Goal: Navigation & Orientation: Find specific page/section

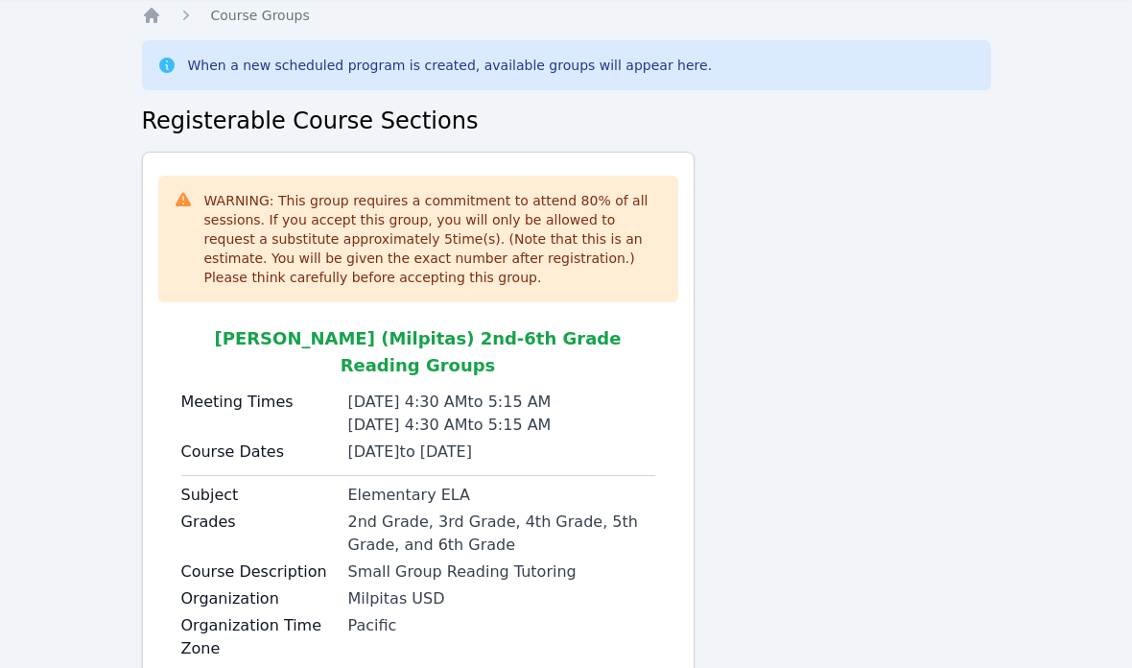
scroll to position [156, 0]
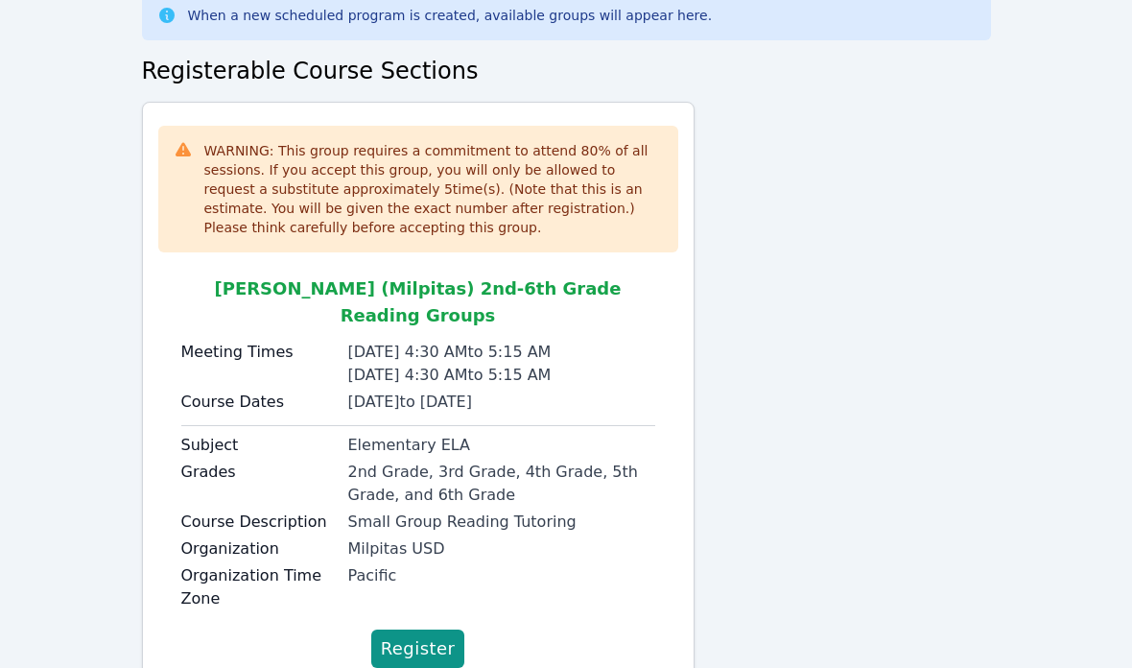
scroll to position [156, 0]
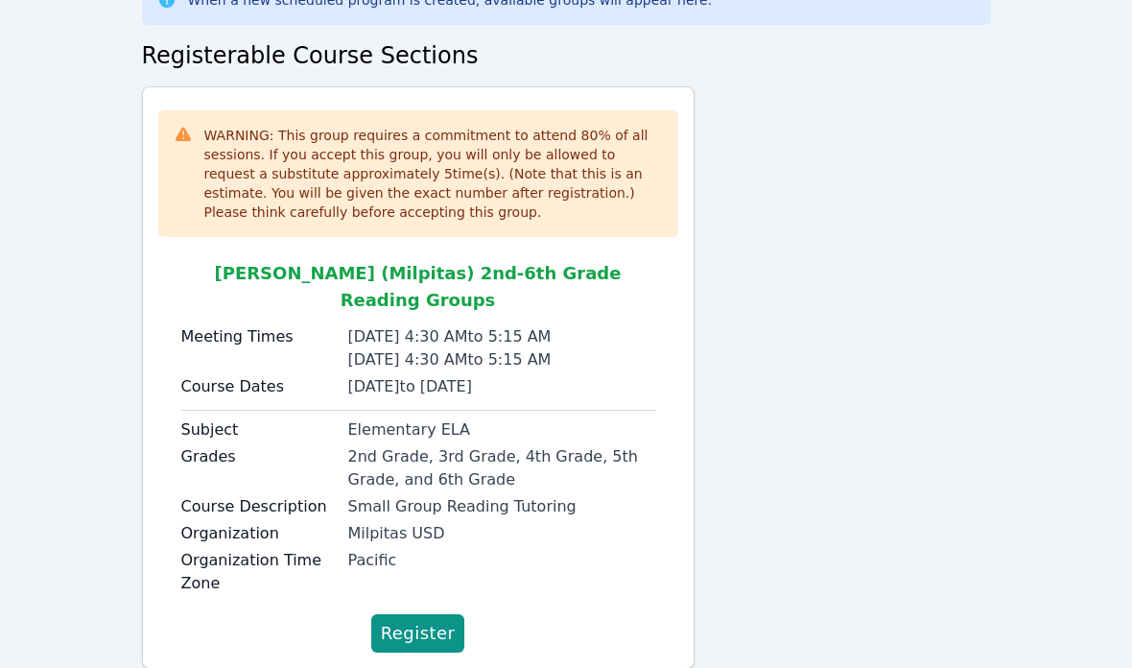
scroll to position [156, 0]
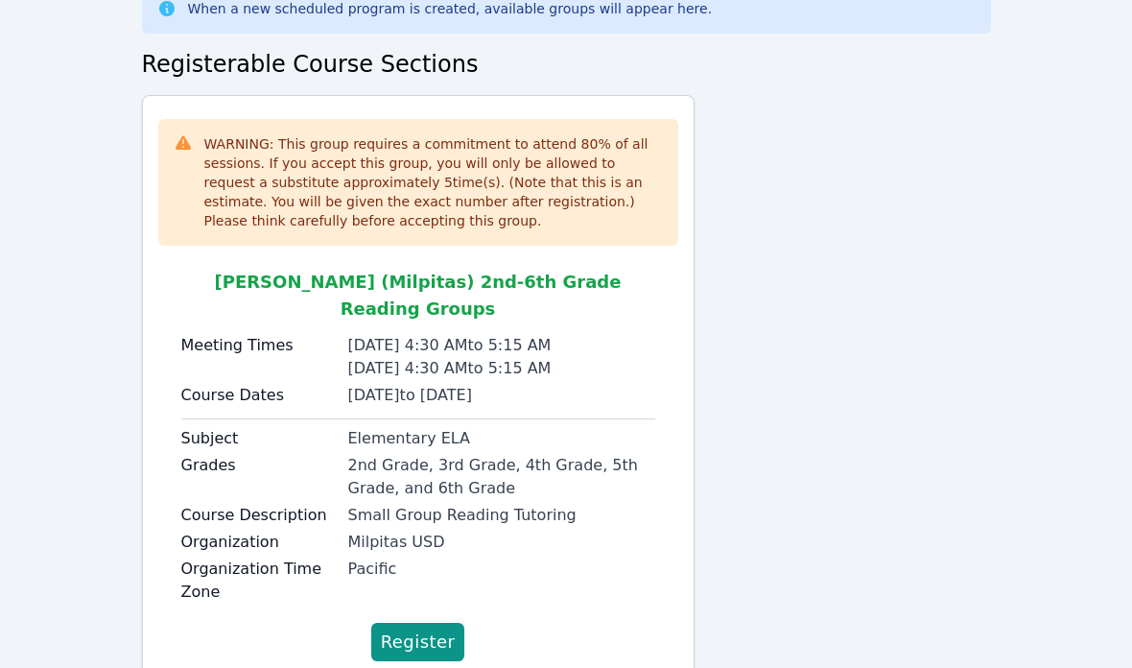
scroll to position [156, 0]
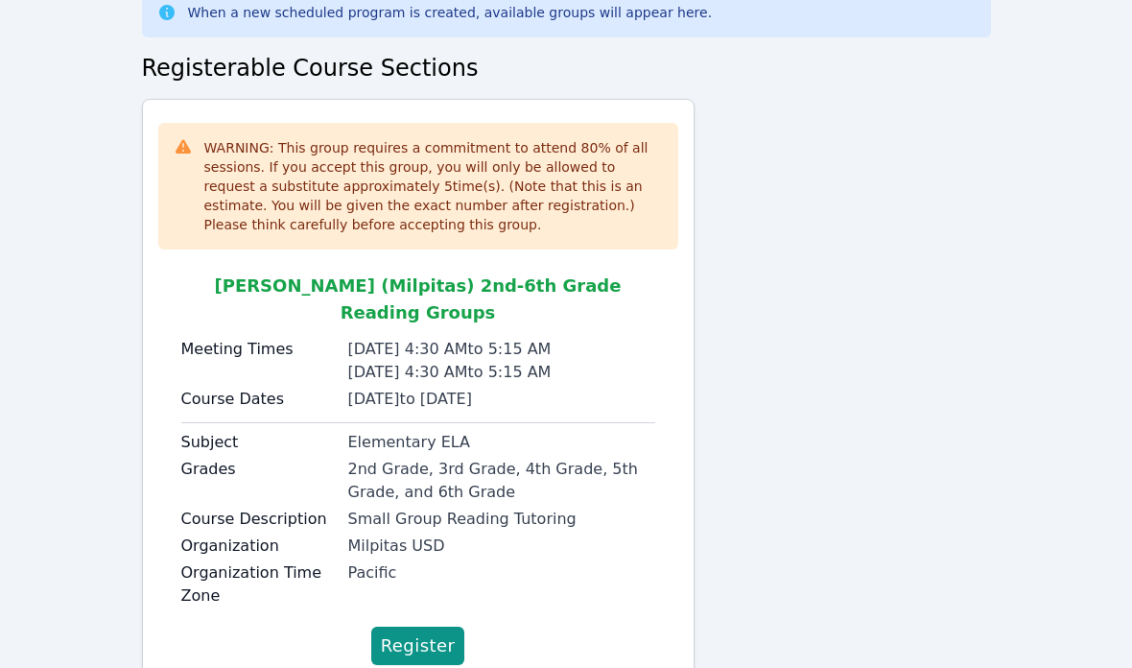
scroll to position [156, 0]
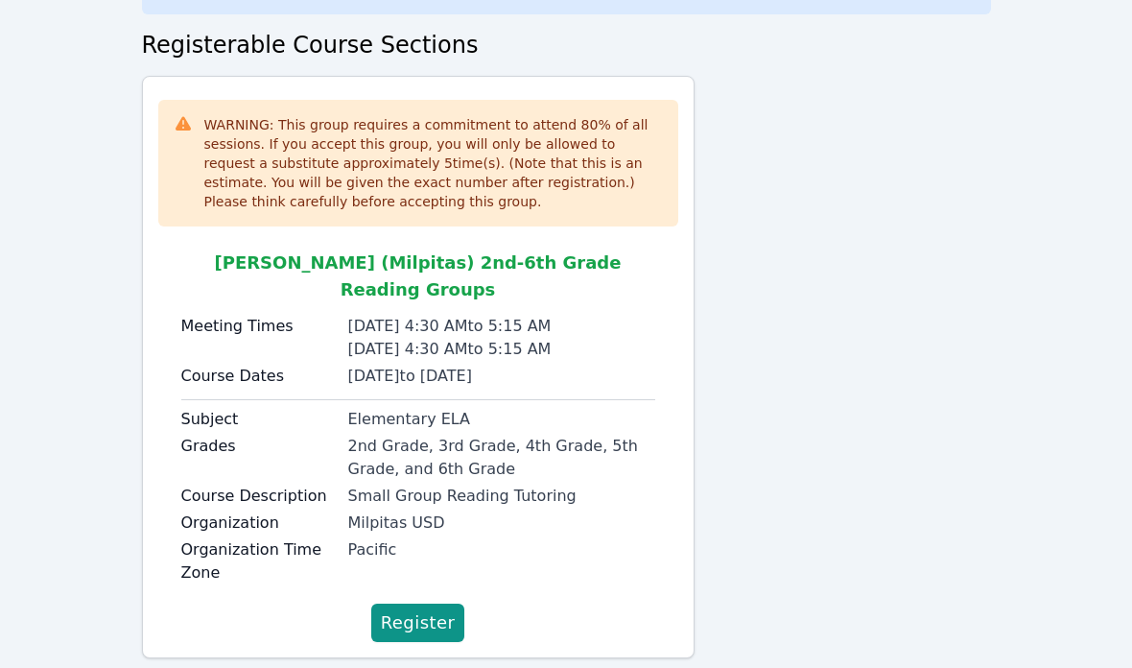
scroll to position [156, 0]
